Goal: Task Accomplishment & Management: Manage account settings

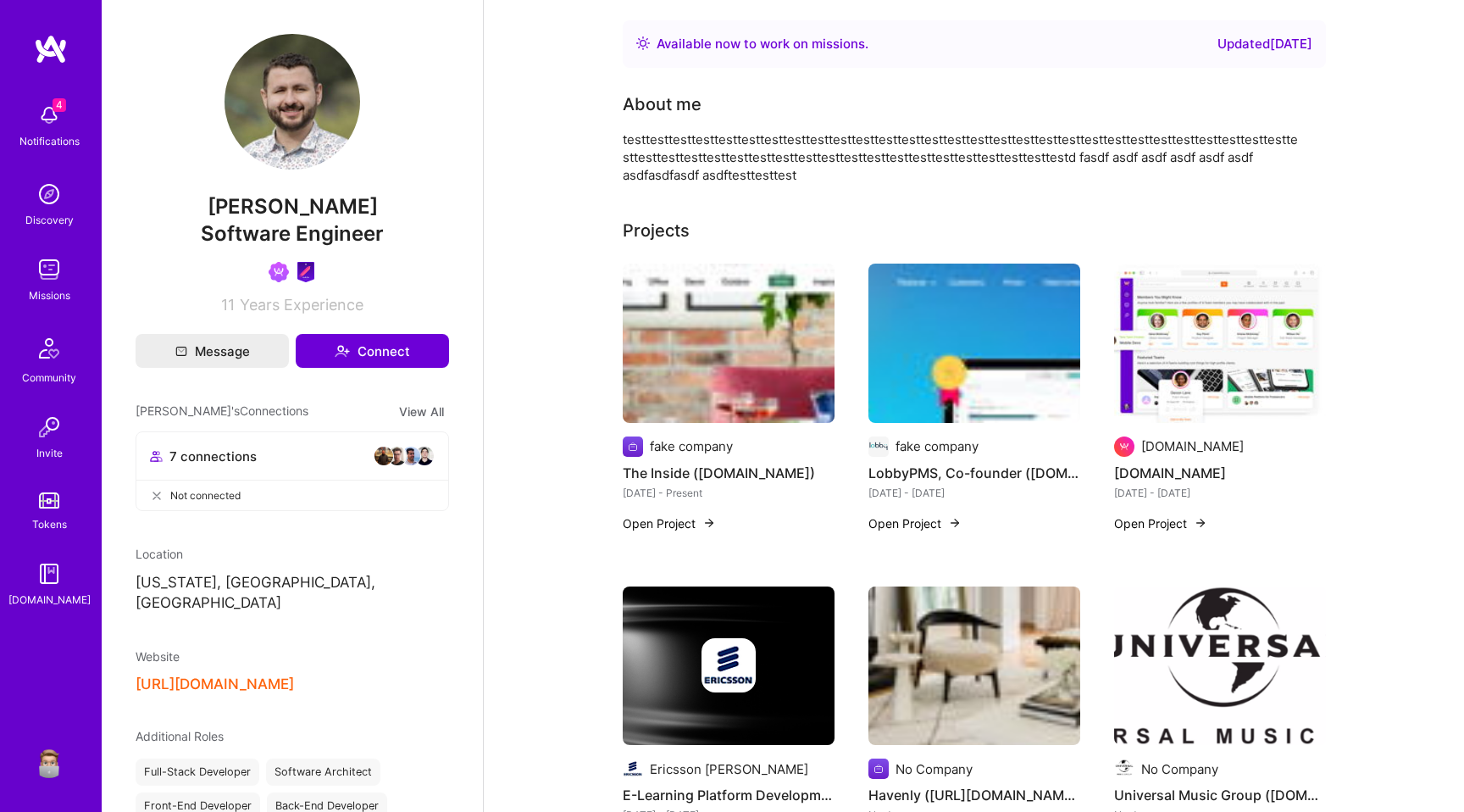
click at [34, 787] on div "4 Notifications Discovery Missions Community Invite Tokens [DOMAIN_NAME] Profile" at bounding box center [50, 406] width 102 height 812
click at [35, 771] on img at bounding box center [50, 761] width 34 height 34
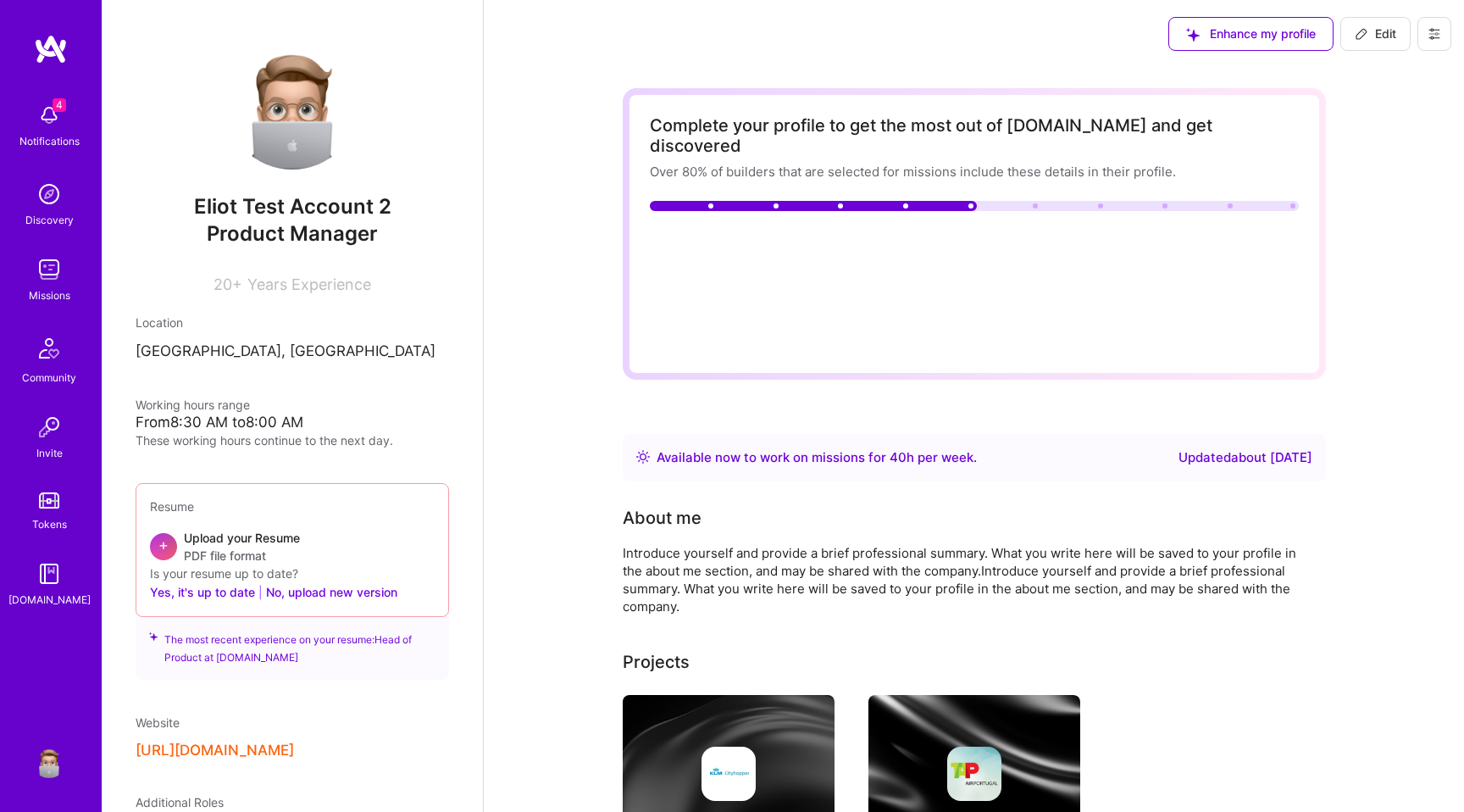
click at [1442, 33] on button at bounding box center [1435, 34] width 34 height 34
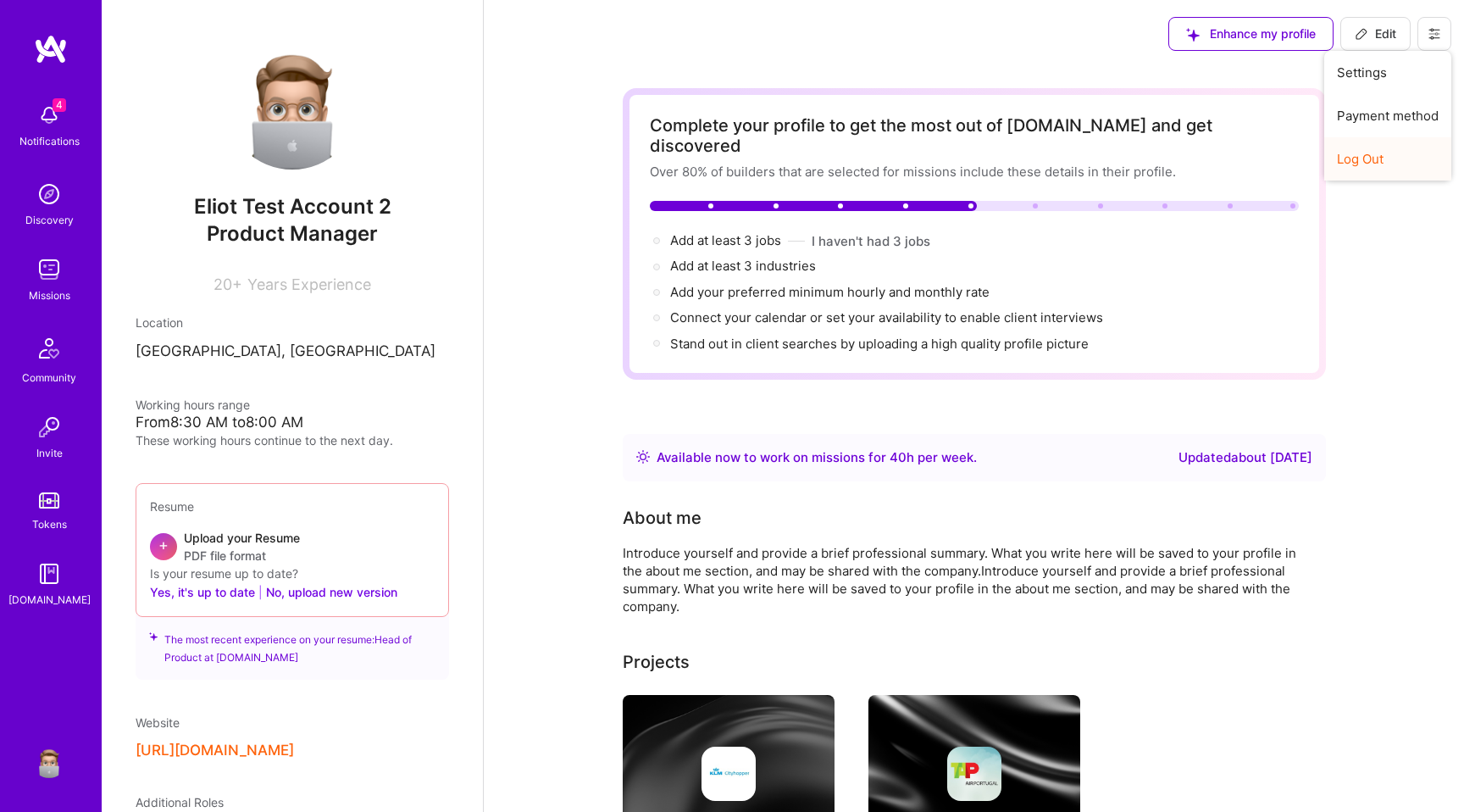
click at [1376, 160] on button "Log Out" at bounding box center [1387, 159] width 127 height 43
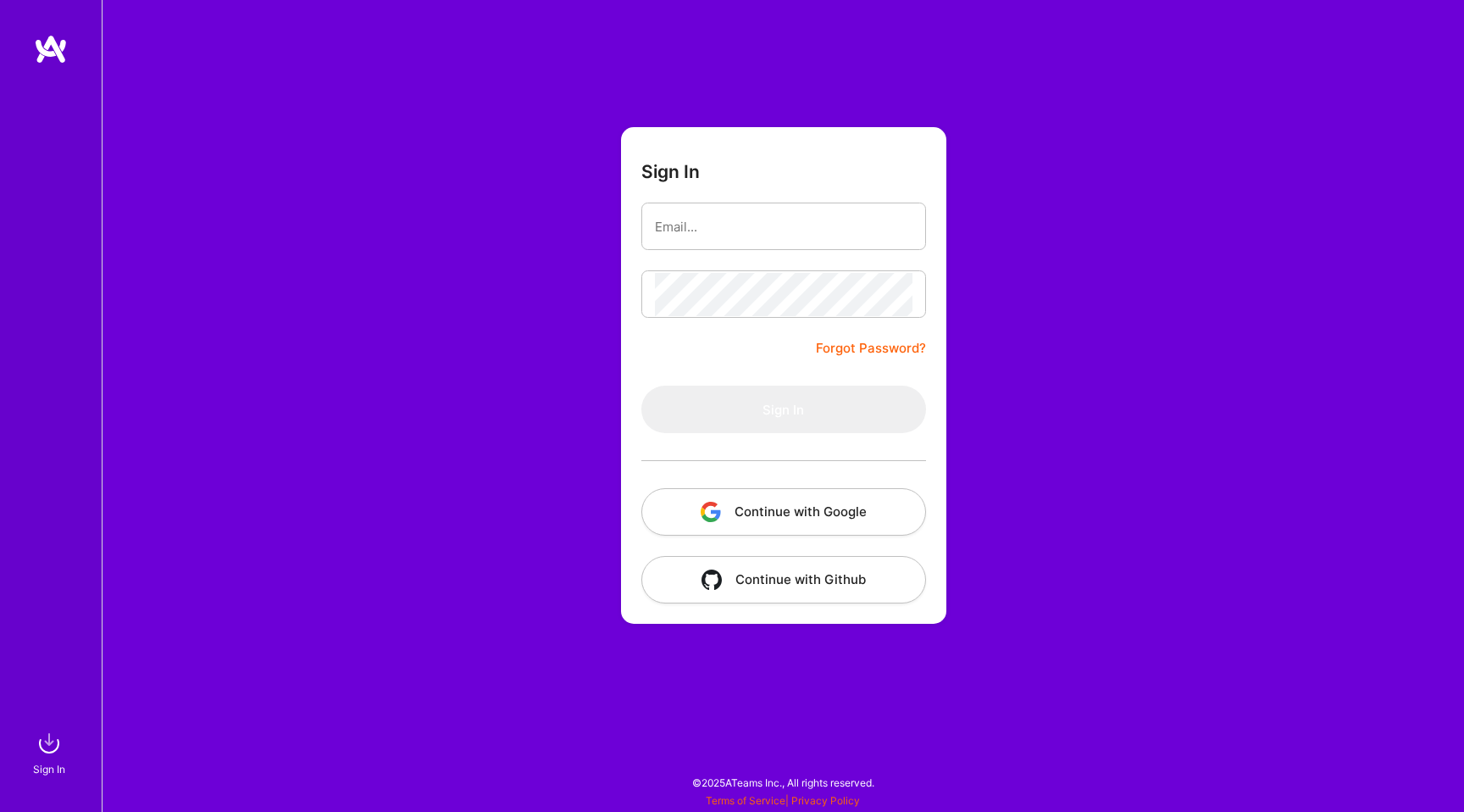
click at [744, 252] on form "Sign In Forgot Password? Sign In Continue with Google Continue with Github" at bounding box center [783, 375] width 325 height 497
type input "luis@a.team"
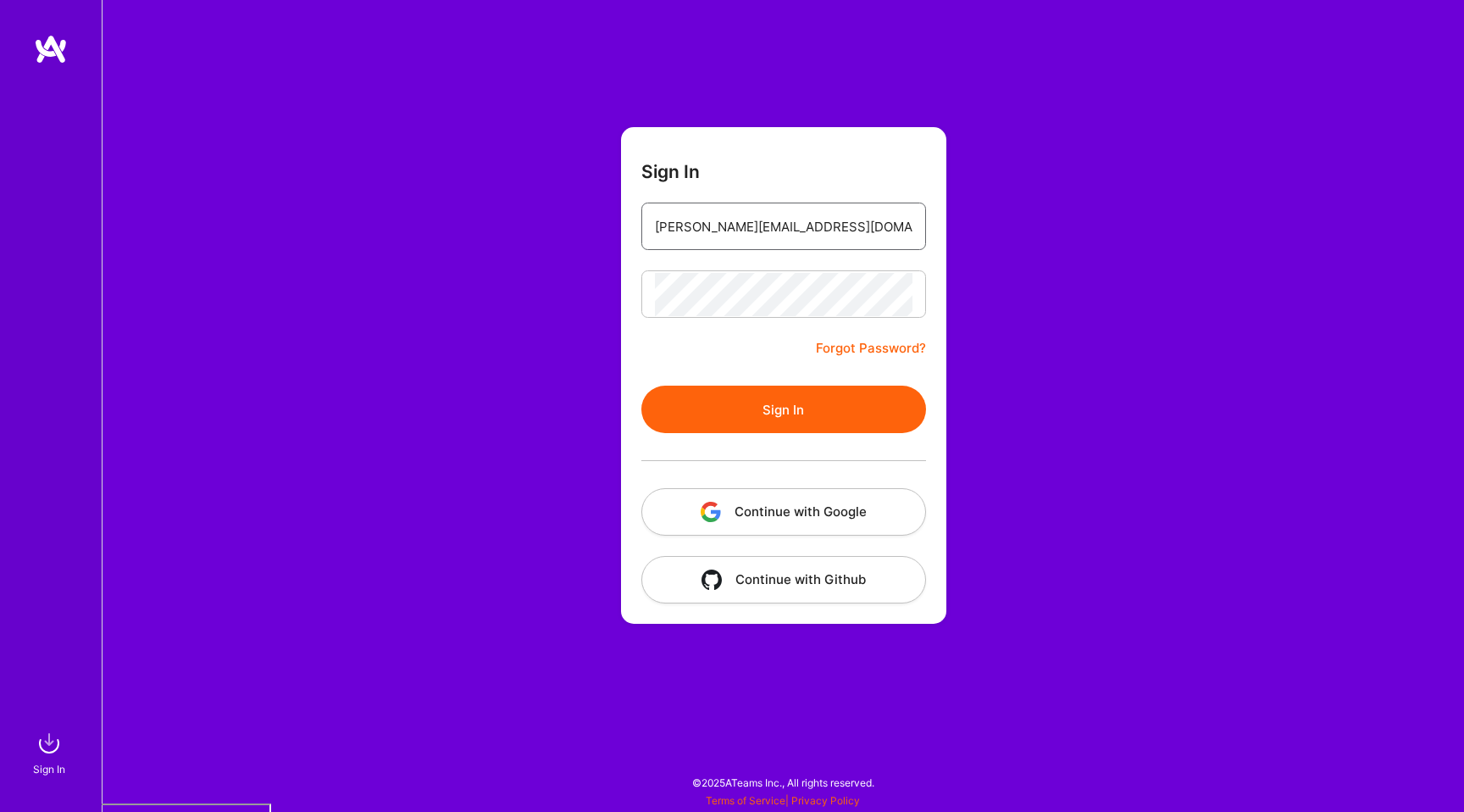
click at [748, 224] on input "luis@a.team" at bounding box center [784, 226] width 258 height 43
click at [618, 375] on div "Sign In luis@a.team Forgot Password? Sign In Continue with Google Continue with…" at bounding box center [783, 406] width 1363 height 812
click at [737, 399] on button "Sign In" at bounding box center [784, 409] width 285 height 48
click at [812, 518] on button "Continue with Google" at bounding box center [784, 511] width 285 height 48
